Goal: Task Accomplishment & Management: Use online tool/utility

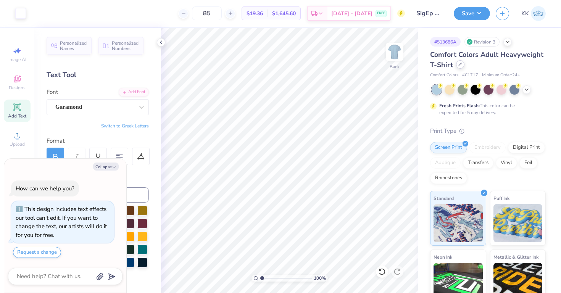
click at [459, 63] on icon at bounding box center [460, 65] width 4 height 4
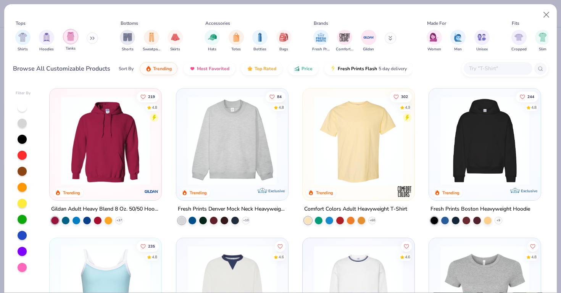
click at [73, 34] on img "filter for Tanks" at bounding box center [70, 36] width 8 height 9
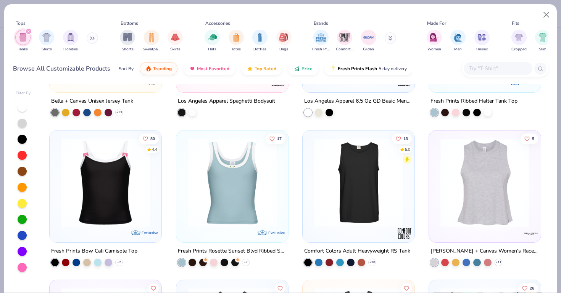
scroll to position [857, 0]
click at [310, 175] on img at bounding box center [261, 181] width 97 height 89
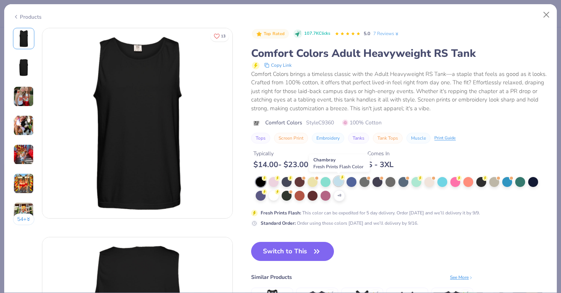
click at [340, 180] on div at bounding box center [339, 181] width 10 height 10
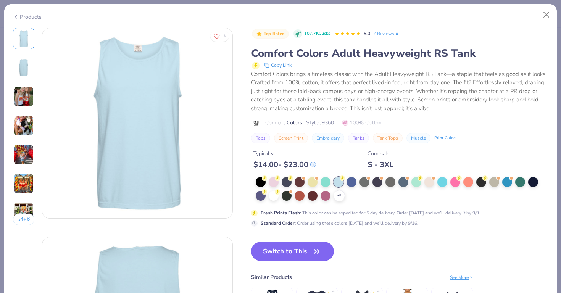
click at [316, 256] on icon "button" at bounding box center [316, 251] width 11 height 11
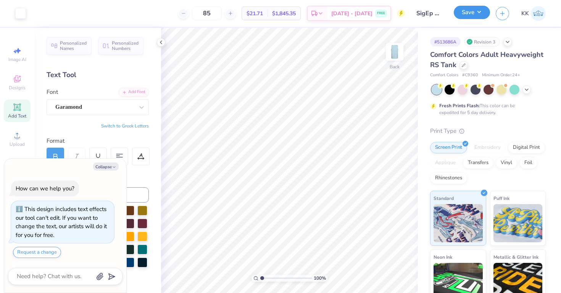
click at [475, 14] on button "Save" at bounding box center [472, 12] width 36 height 13
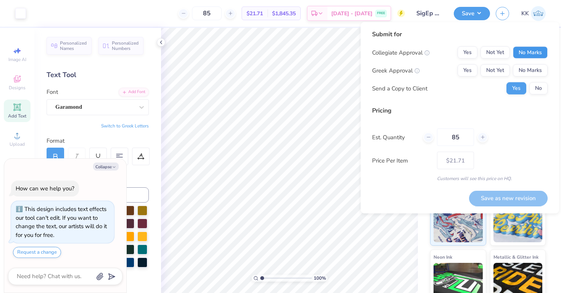
click at [522, 52] on button "No Marks" at bounding box center [530, 53] width 35 height 12
click at [490, 69] on button "Not Yet" at bounding box center [494, 70] width 29 height 12
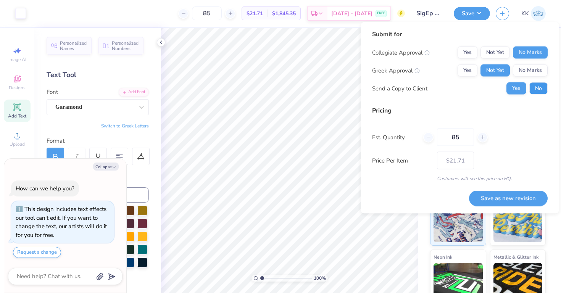
click at [533, 89] on button "No" at bounding box center [538, 88] width 18 height 12
type textarea "x"
click at [519, 197] on button "Save as new revision" at bounding box center [508, 198] width 79 height 16
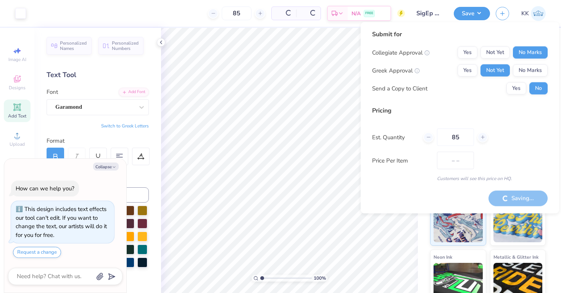
type input "$21.71"
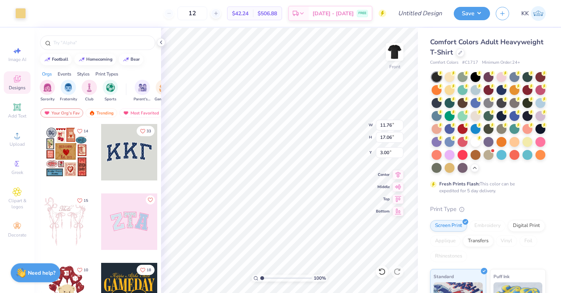
type input "11.76"
